Goal: Entertainment & Leisure: Browse casually

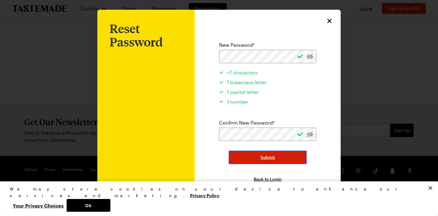
click at [285, 158] on button "Submit" at bounding box center [268, 157] width 78 height 13
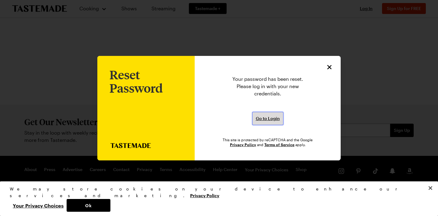
click at [266, 117] on span "Go to Login" at bounding box center [268, 119] width 24 height 6
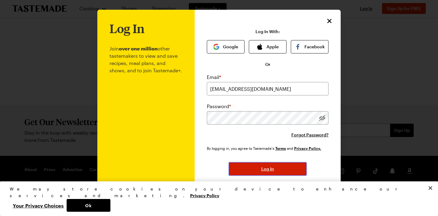
click at [243, 173] on button "Log In" at bounding box center [268, 169] width 78 height 13
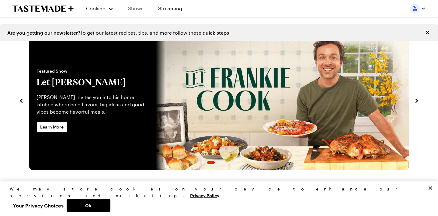
click at [131, 8] on link "Shows" at bounding box center [136, 8] width 28 height 17
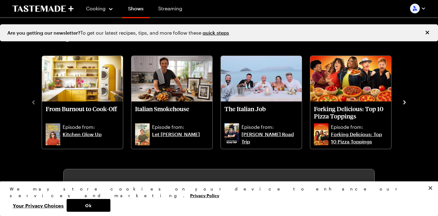
scroll to position [128, 0]
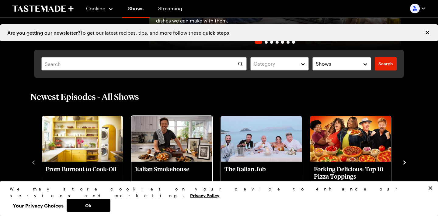
click at [186, 156] on img "Italian Smokehouse" at bounding box center [171, 139] width 81 height 46
